Goal: Task Accomplishment & Management: Use online tool/utility

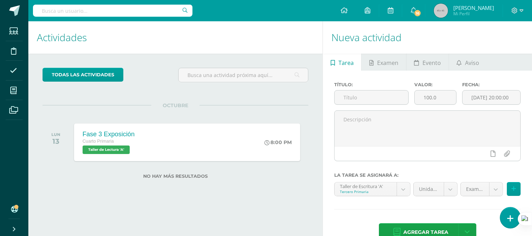
click at [505, 214] on link at bounding box center [510, 217] width 20 height 21
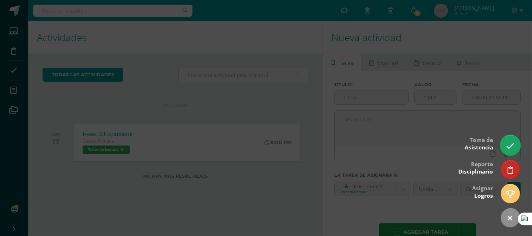
click at [509, 143] on icon at bounding box center [510, 146] width 8 height 8
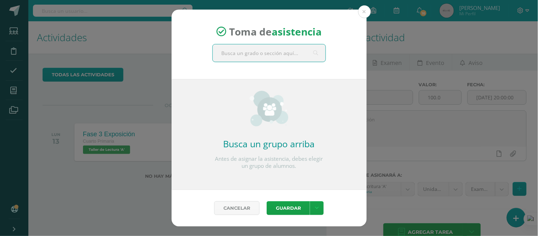
click at [263, 55] on input "text" at bounding box center [269, 52] width 113 height 17
type input "tercero A"
click at [369, 10] on button at bounding box center [364, 11] width 13 height 13
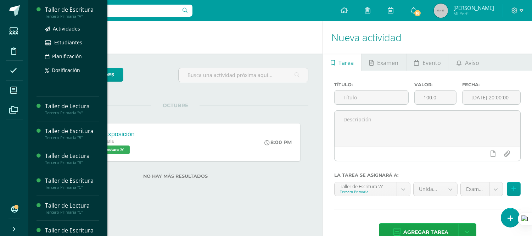
click at [73, 7] on div "Taller de Escritura" at bounding box center [72, 10] width 54 height 8
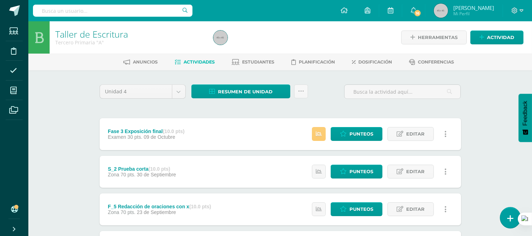
click at [505, 213] on link at bounding box center [510, 217] width 20 height 21
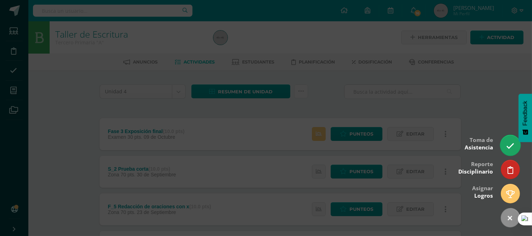
click at [507, 144] on icon at bounding box center [510, 146] width 8 height 8
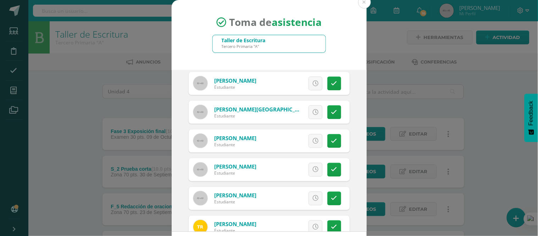
scroll to position [265, 0]
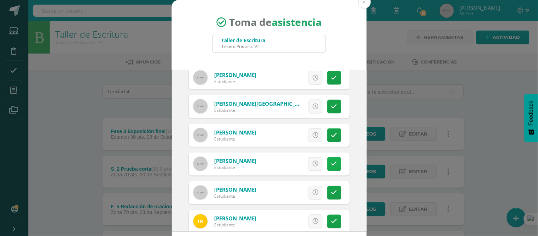
click at [331, 163] on icon at bounding box center [334, 164] width 6 height 6
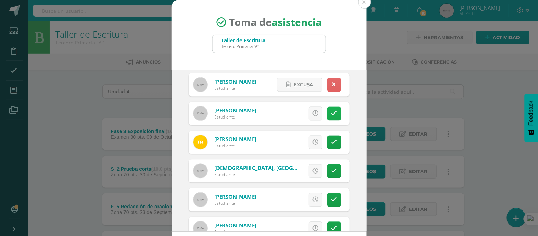
scroll to position [384, 0]
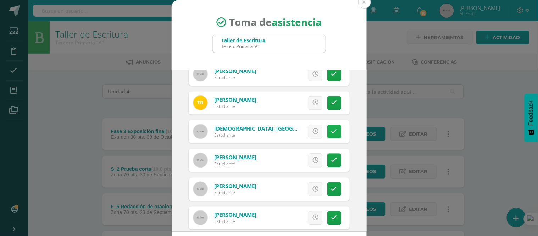
click at [331, 132] on icon at bounding box center [334, 132] width 6 height 6
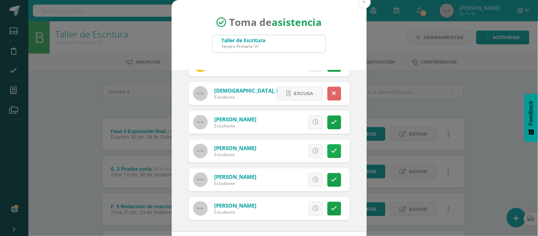
click at [331, 150] on icon at bounding box center [334, 151] width 6 height 6
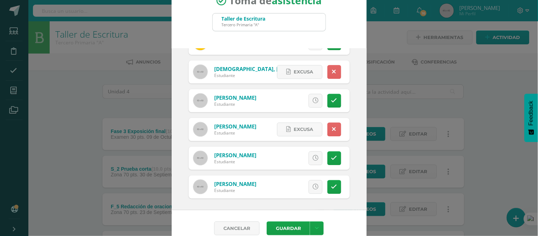
scroll to position [32, 0]
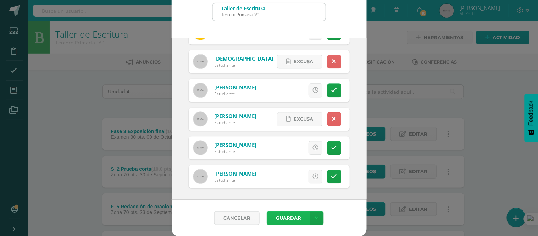
click at [286, 214] on button "Guardar" at bounding box center [288, 218] width 43 height 14
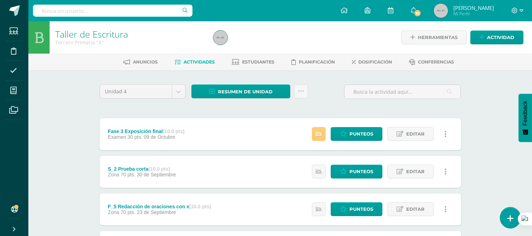
click at [509, 220] on icon at bounding box center [510, 218] width 6 height 8
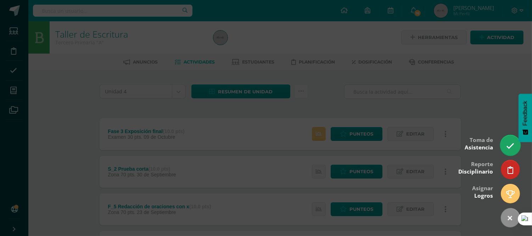
click at [508, 143] on icon at bounding box center [510, 146] width 8 height 8
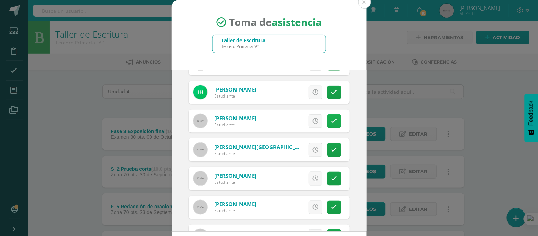
scroll to position [236, 0]
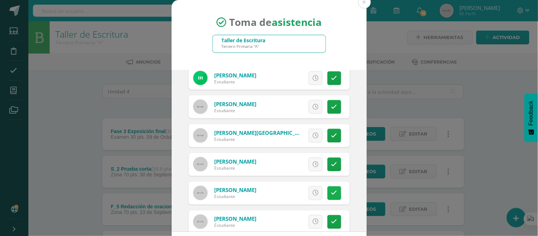
click at [331, 190] on icon at bounding box center [334, 193] width 6 height 6
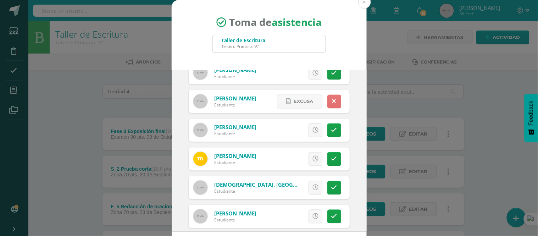
scroll to position [354, 0]
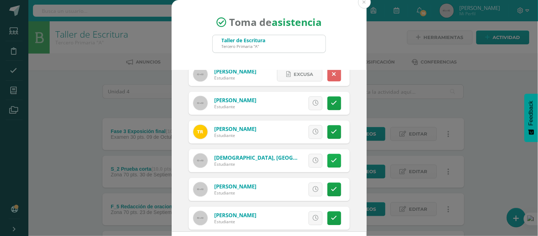
click at [331, 161] on icon at bounding box center [334, 161] width 6 height 6
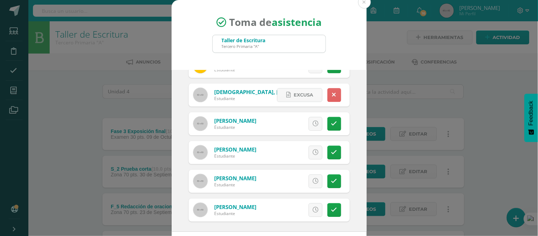
scroll to position [422, 0]
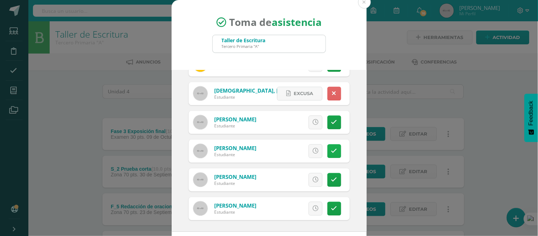
click at [331, 152] on icon at bounding box center [334, 151] width 6 height 6
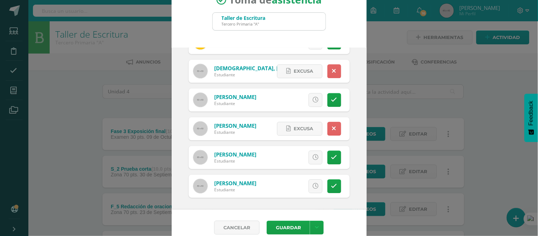
scroll to position [32, 0]
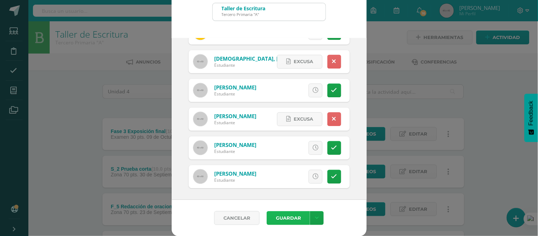
click at [285, 216] on button "Guardar" at bounding box center [288, 218] width 43 height 14
